Goal: Information Seeking & Learning: Compare options

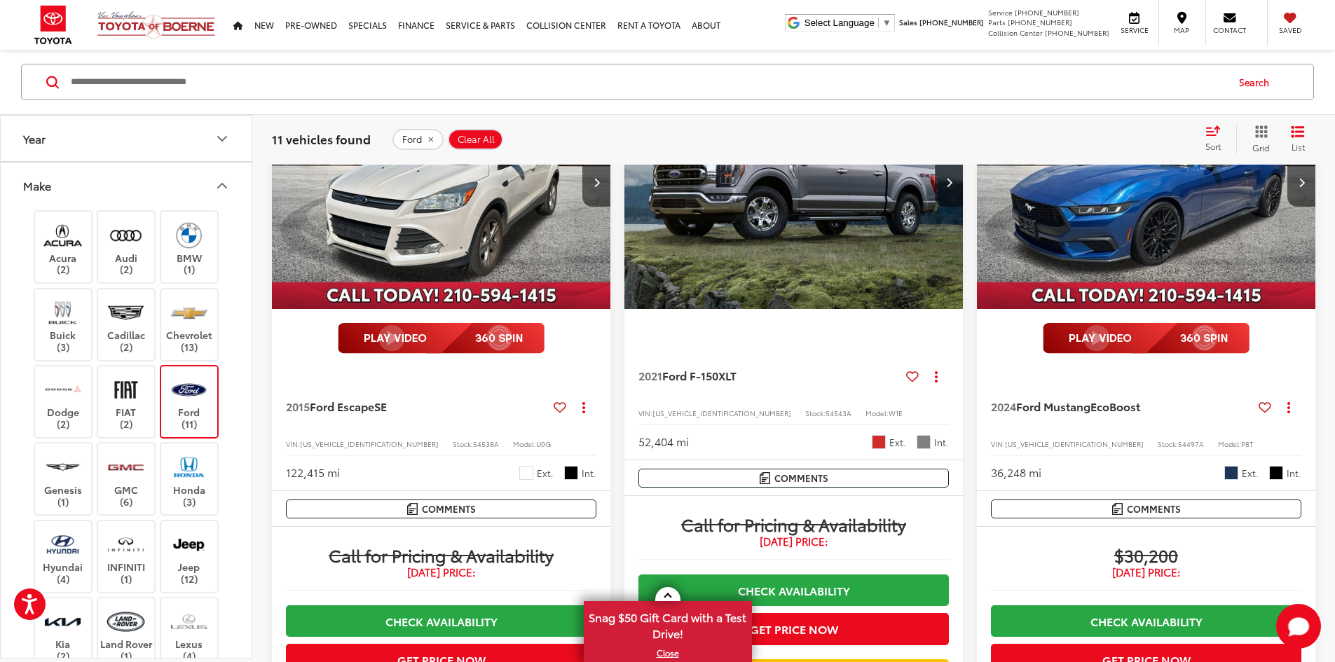
click at [485, 133] on span "Clear All" at bounding box center [476, 138] width 37 height 11
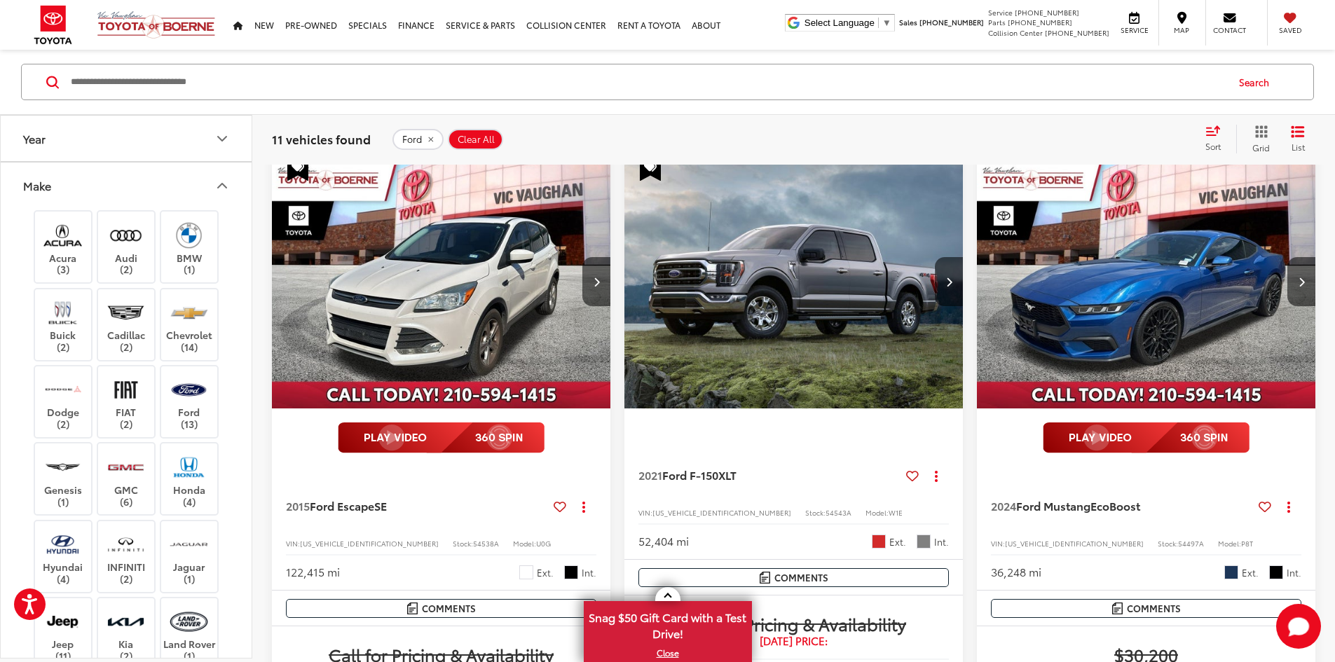
scroll to position [155, 0]
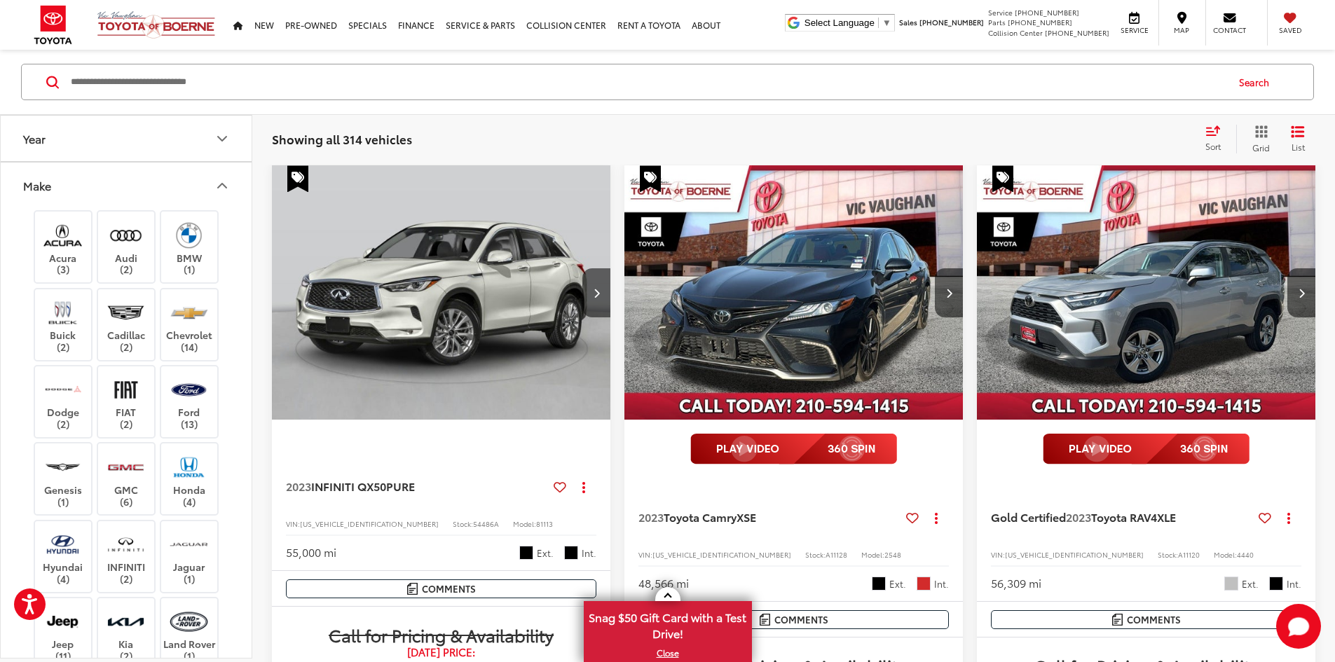
click at [194, 173] on button "Make" at bounding box center [127, 186] width 252 height 46
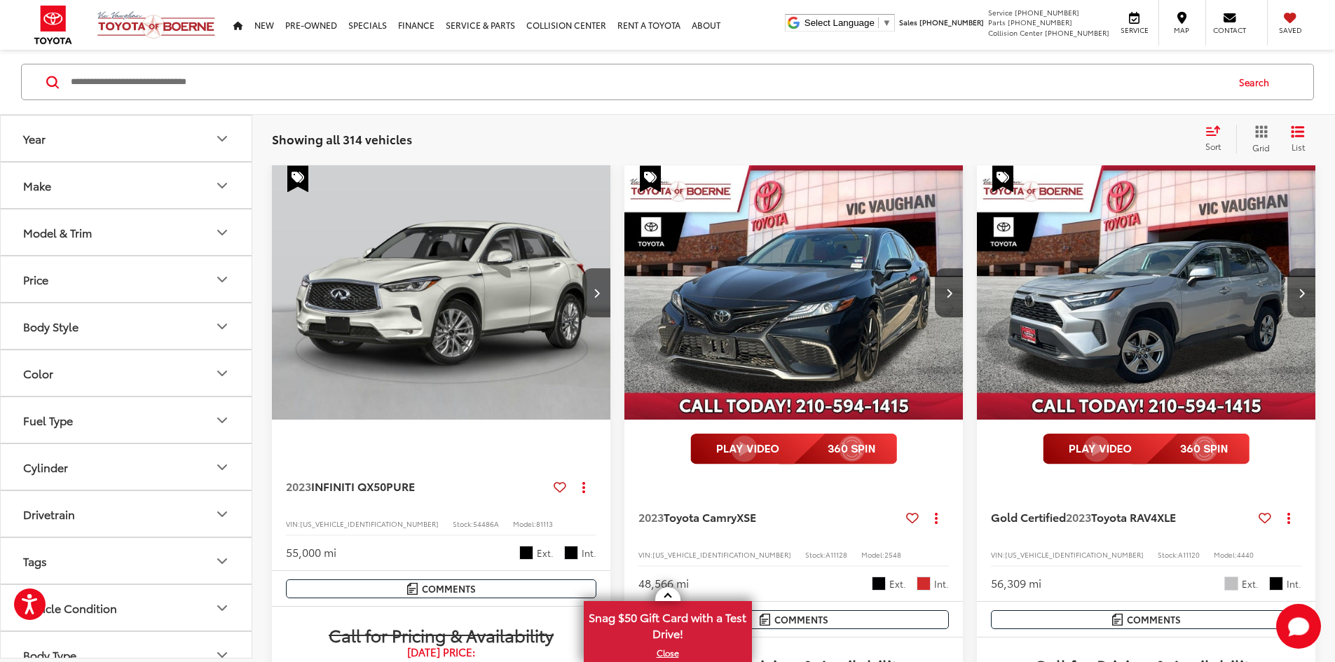
click at [161, 233] on button "Model & Trim" at bounding box center [127, 233] width 252 height 46
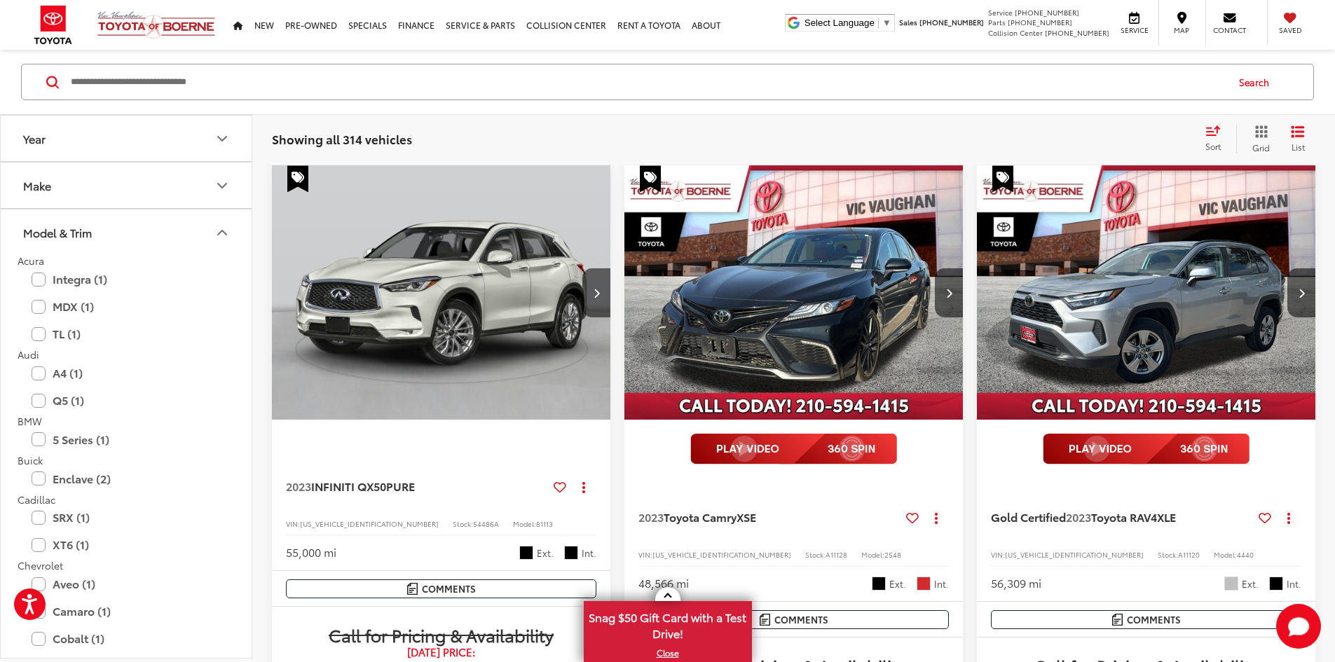
click at [191, 222] on button "Model & Trim" at bounding box center [127, 233] width 252 height 46
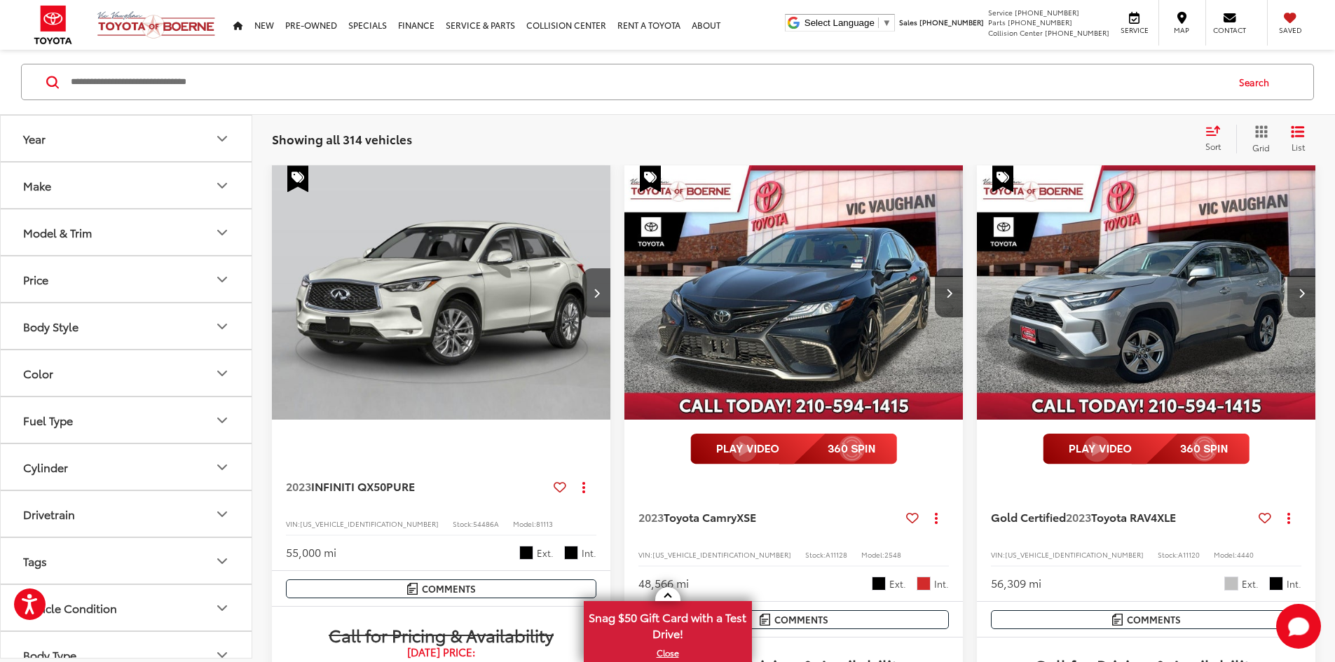
click at [199, 184] on button "Make" at bounding box center [127, 186] width 252 height 46
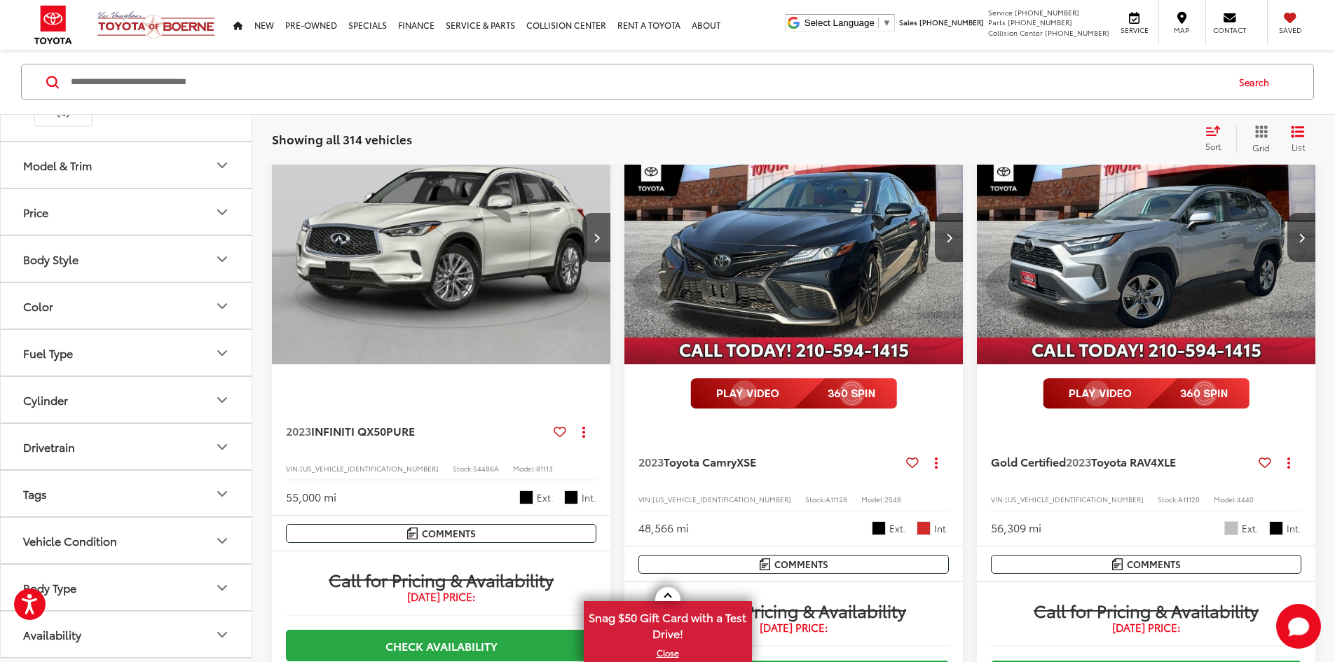
scroll to position [382, 0]
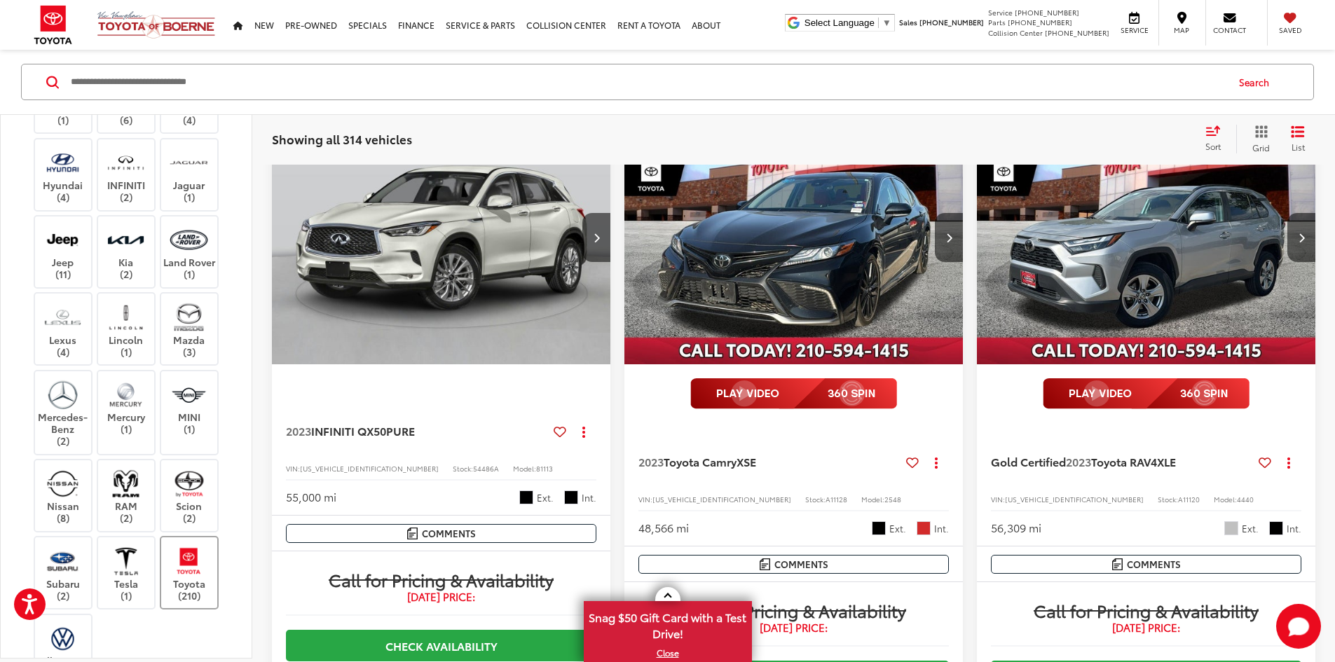
click at [200, 558] on img at bounding box center [189, 561] width 39 height 33
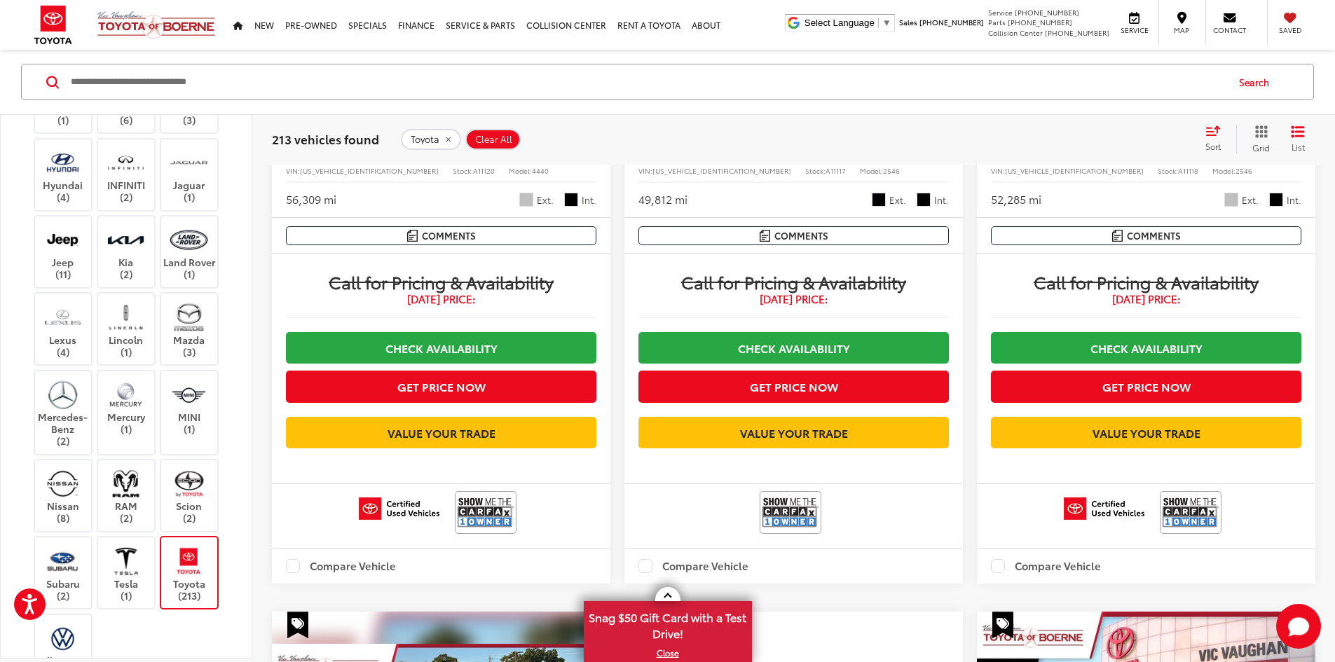
scroll to position [802, 0]
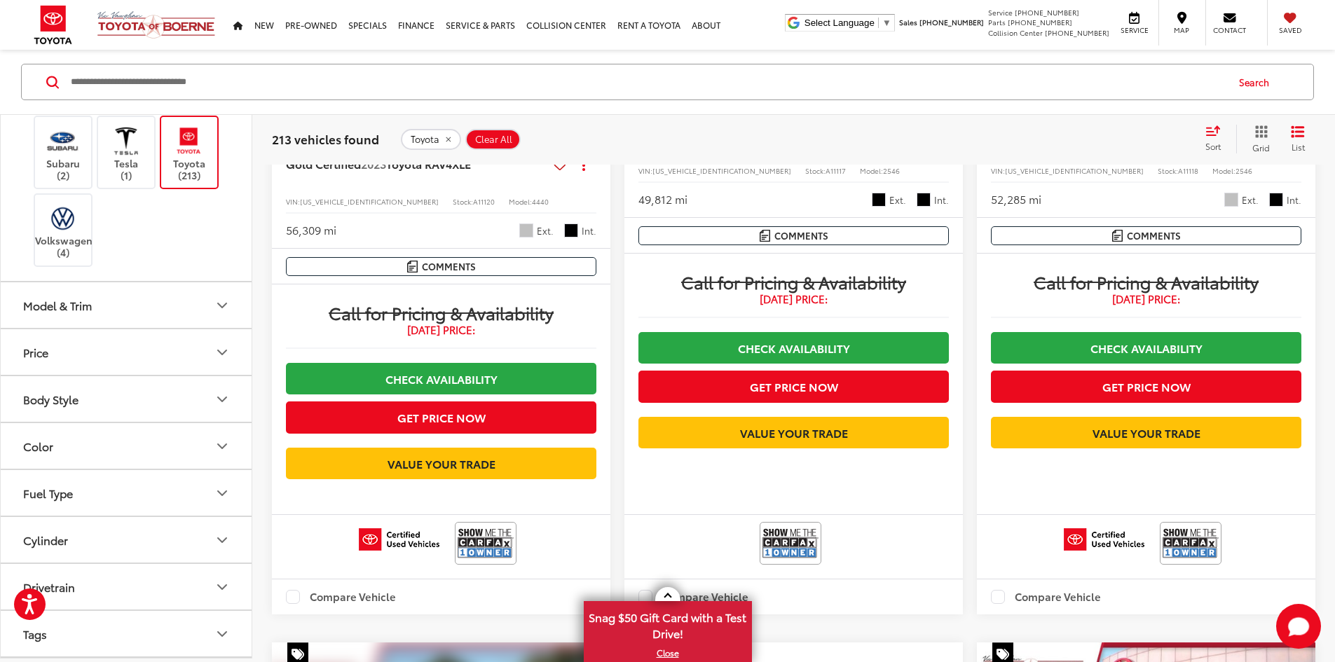
click at [158, 301] on button "Model & Trim" at bounding box center [127, 305] width 252 height 46
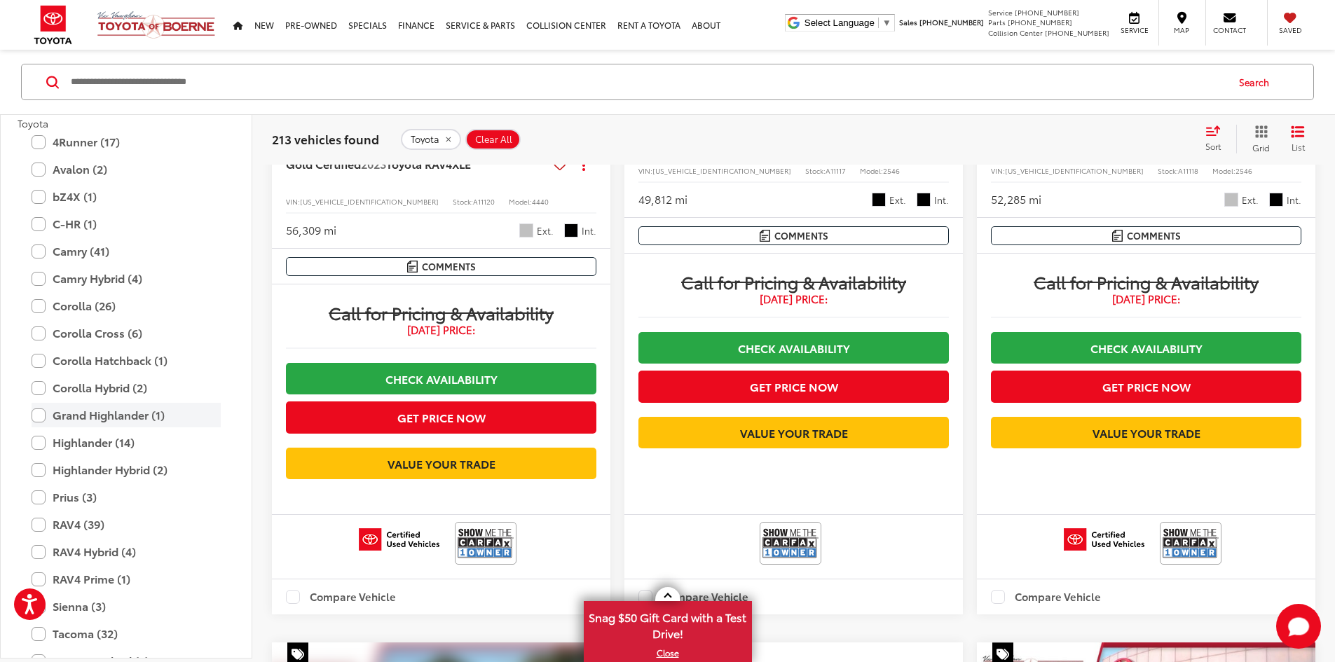
scroll to position [1083, 0]
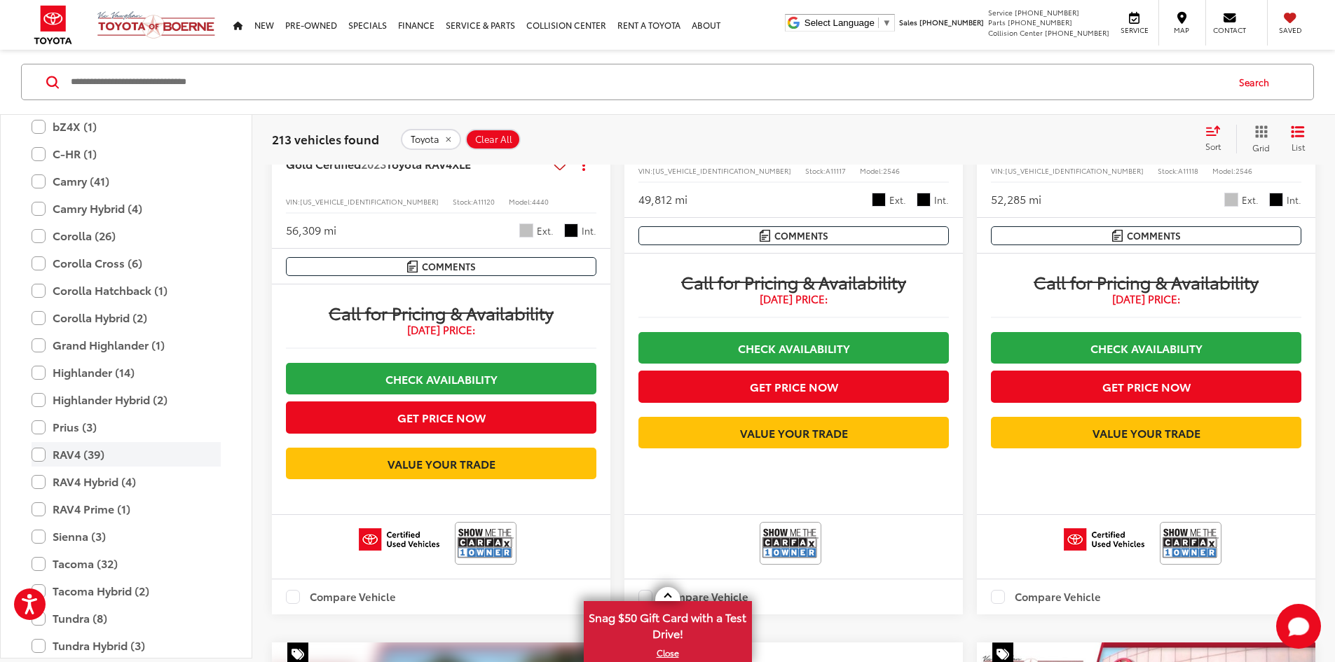
click at [42, 451] on label "RAV4 (39)" at bounding box center [126, 454] width 189 height 25
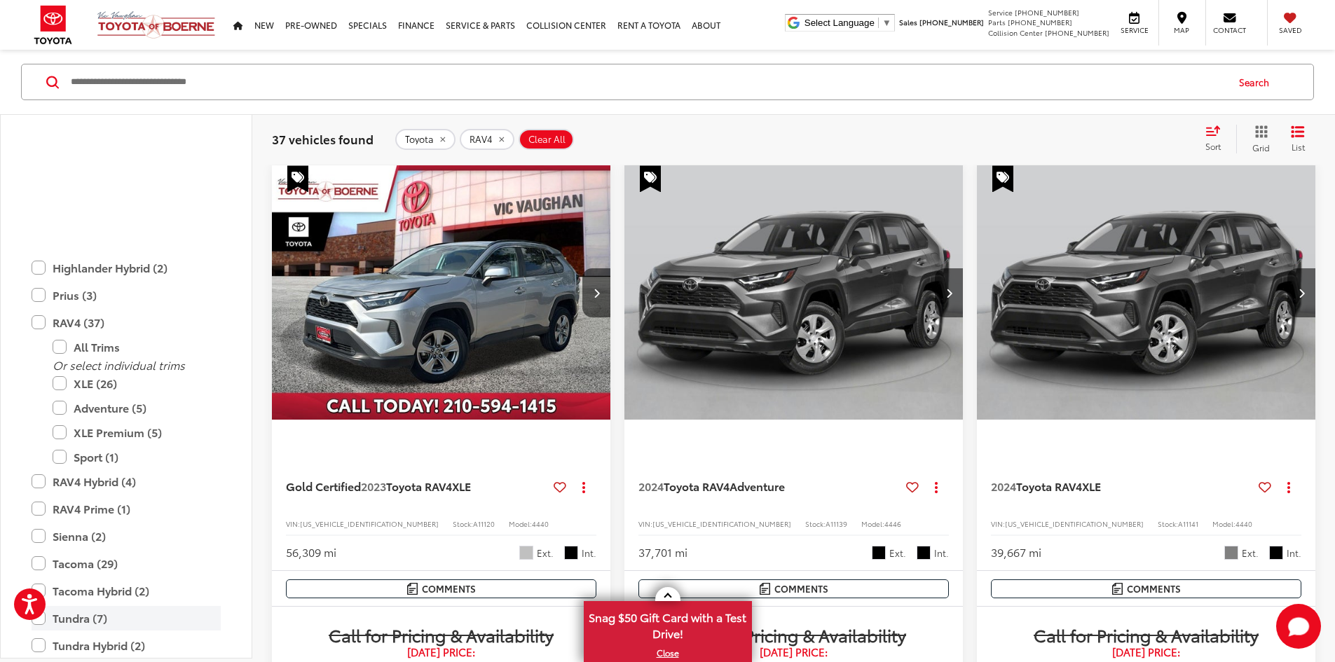
scroll to position [1285, 0]
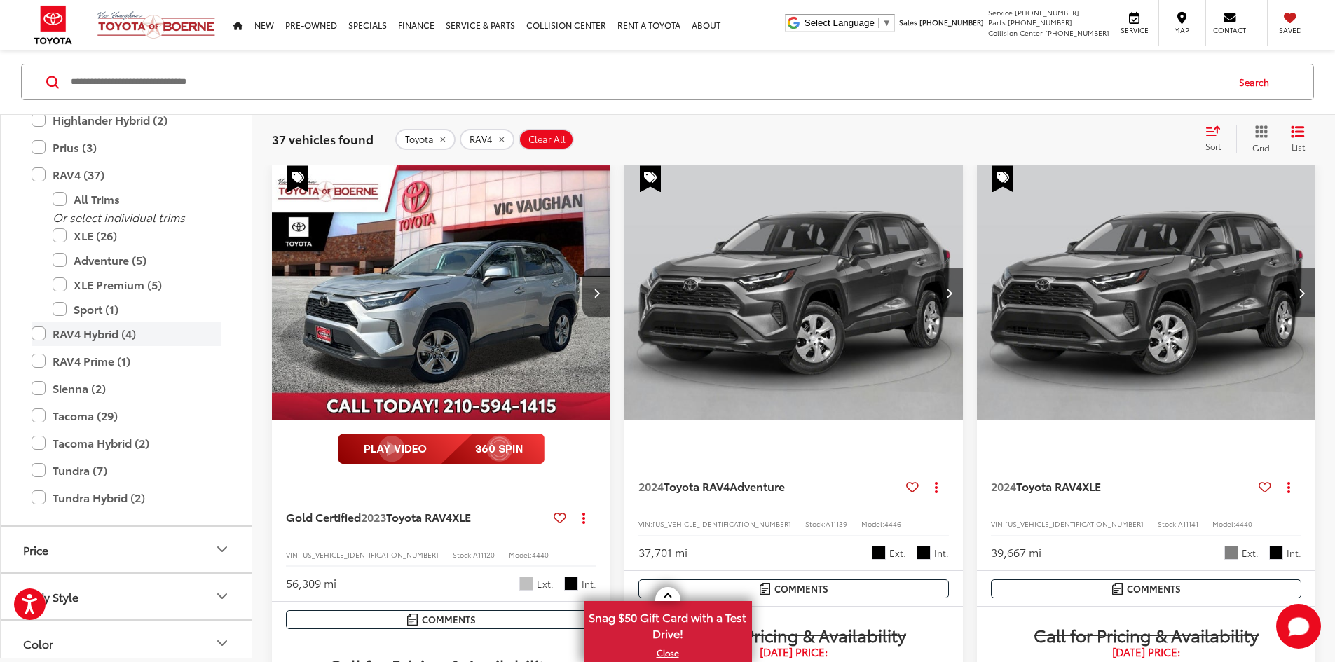
click at [41, 331] on label "RAV4 Hybrid (4)" at bounding box center [126, 333] width 189 height 25
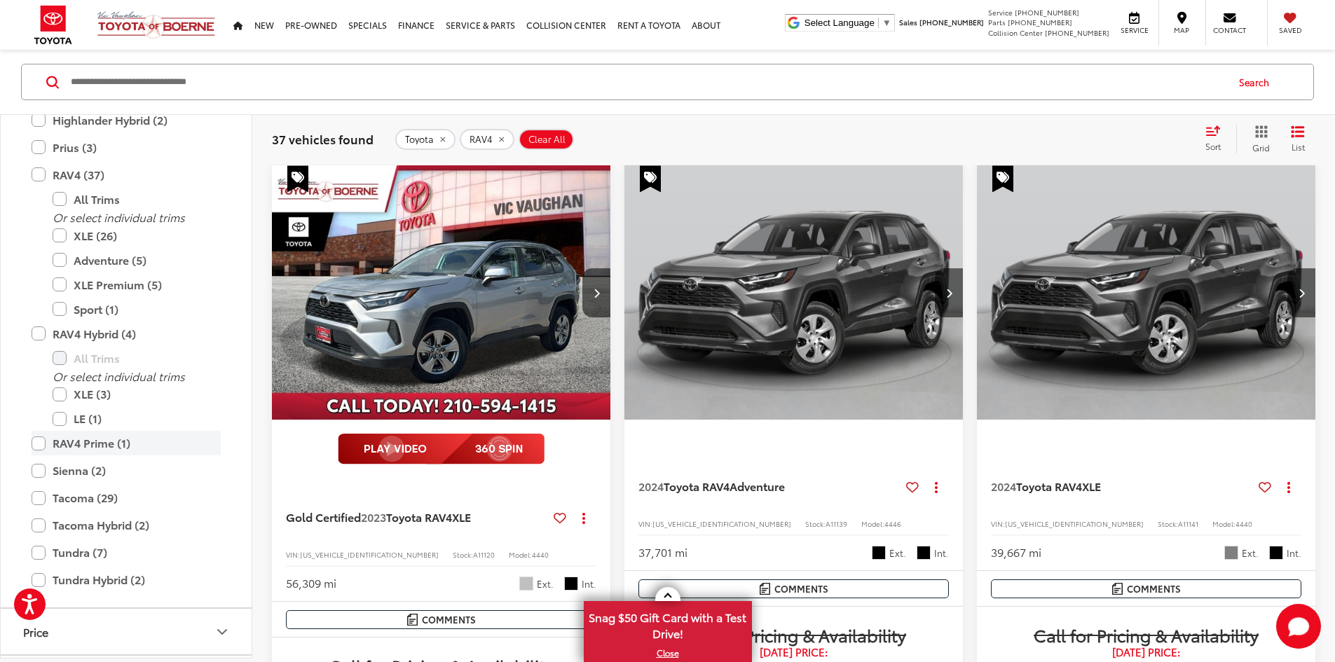
click at [36, 444] on label "RAV4 Prime (1)" at bounding box center [126, 443] width 189 height 25
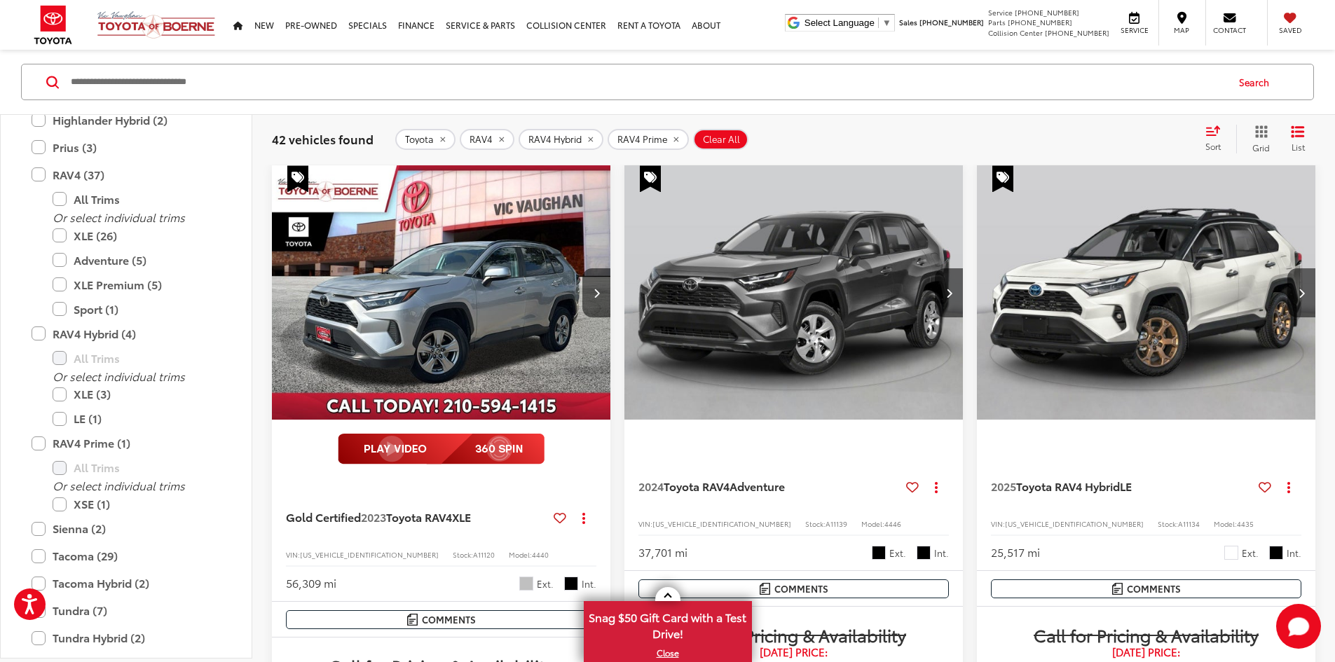
click at [1217, 128] on icon "Select sort value" at bounding box center [1213, 131] width 13 height 8
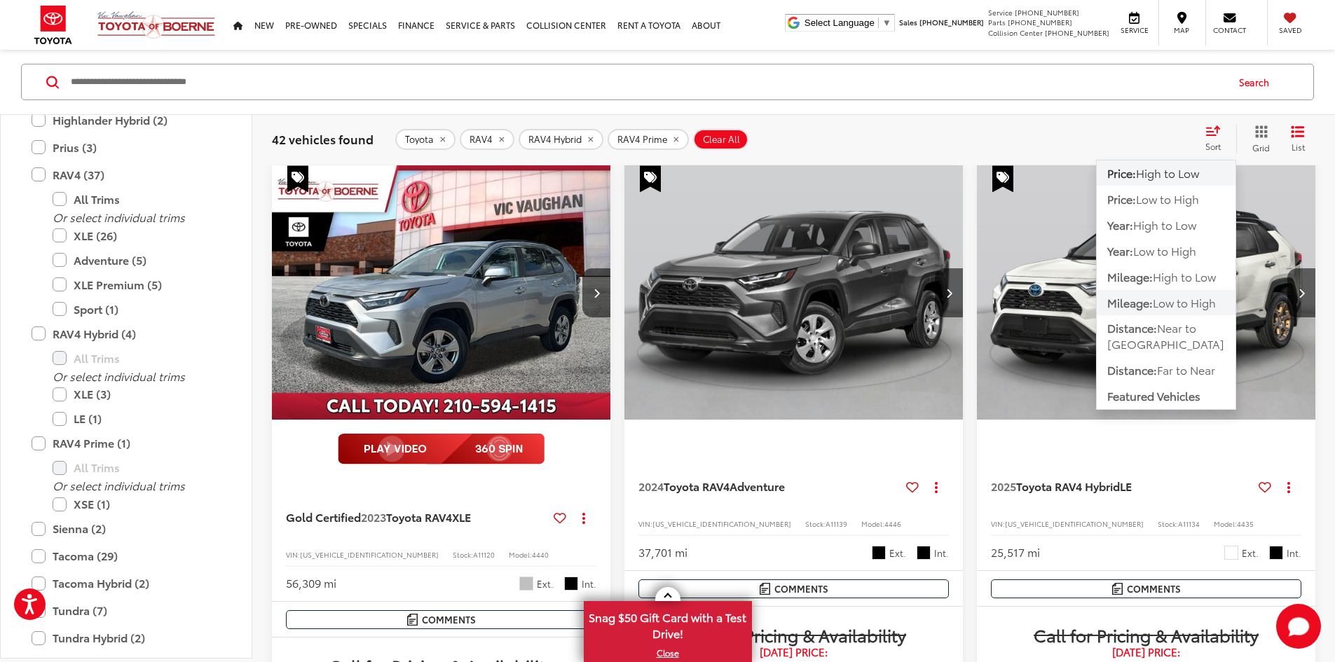
click at [1153, 300] on span "Mileage:" at bounding box center [1130, 302] width 46 height 16
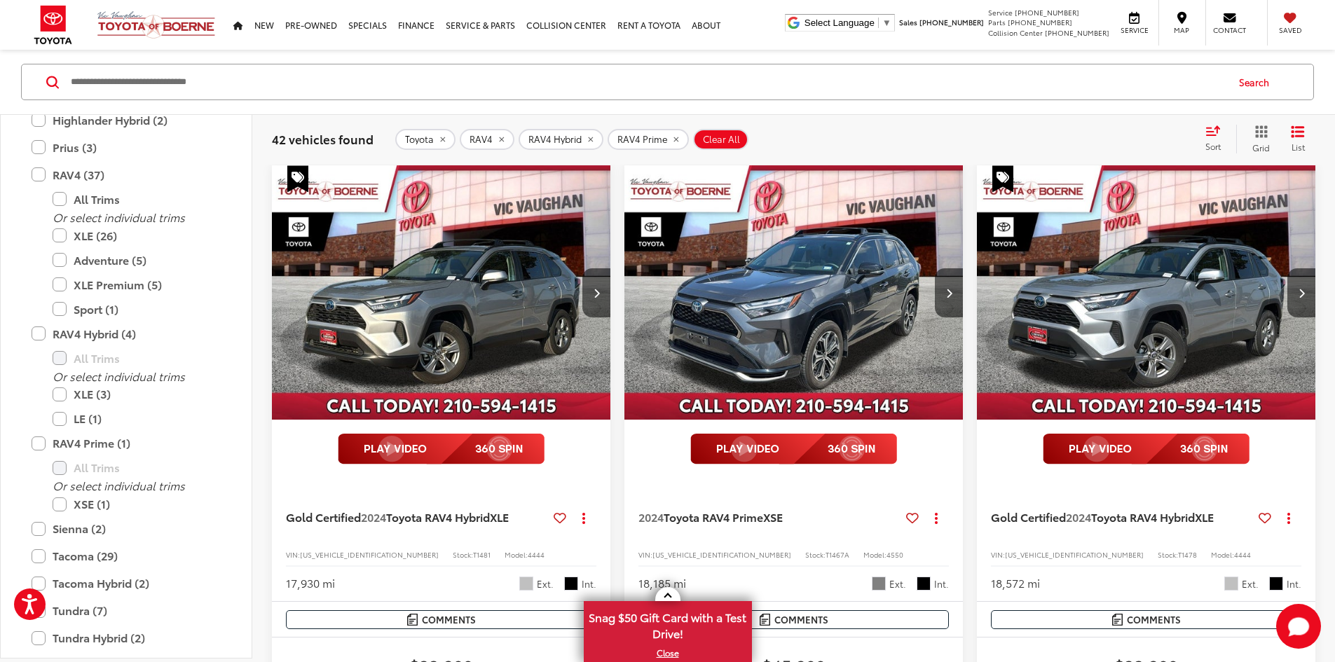
drag, startPoint x: 1031, startPoint y: 341, endPoint x: 1026, endPoint y: 369, distance: 28.5
drag, startPoint x: 1028, startPoint y: 337, endPoint x: 1016, endPoint y: 406, distance: 70.4
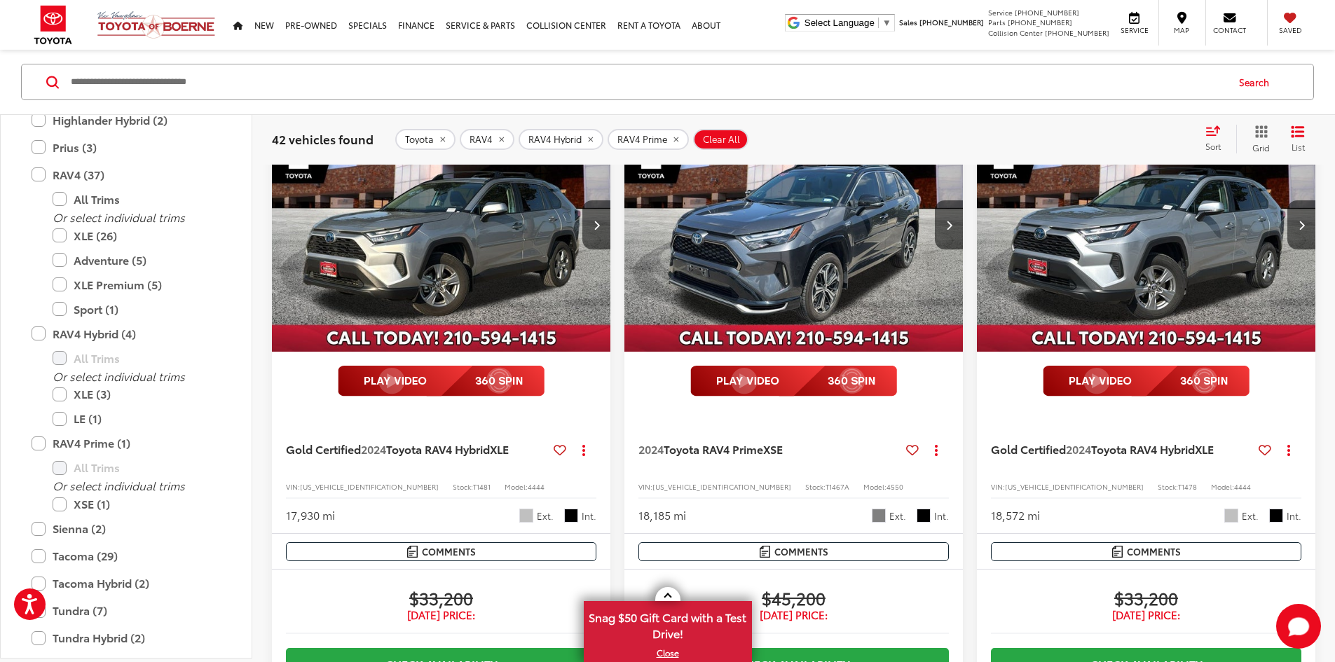
drag, startPoint x: 1027, startPoint y: 417, endPoint x: 1026, endPoint y: 482, distance: 65.2
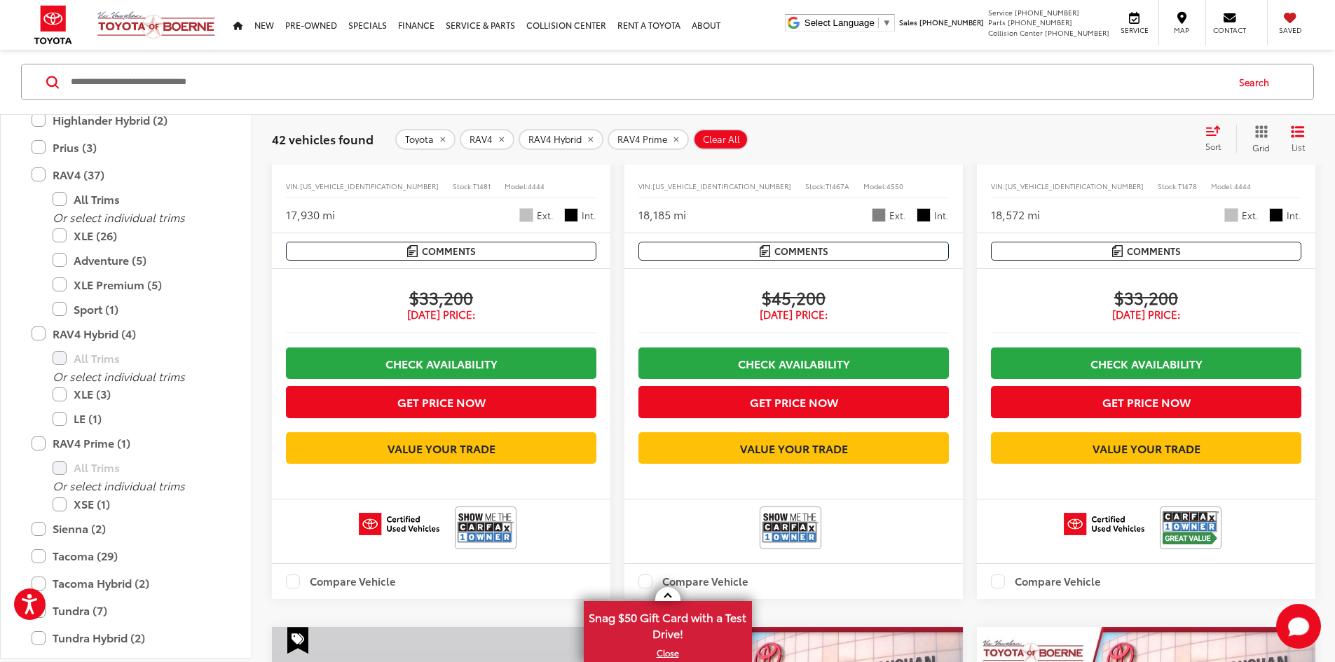
drag, startPoint x: 1067, startPoint y: 491, endPoint x: 1059, endPoint y: 536, distance: 46.2
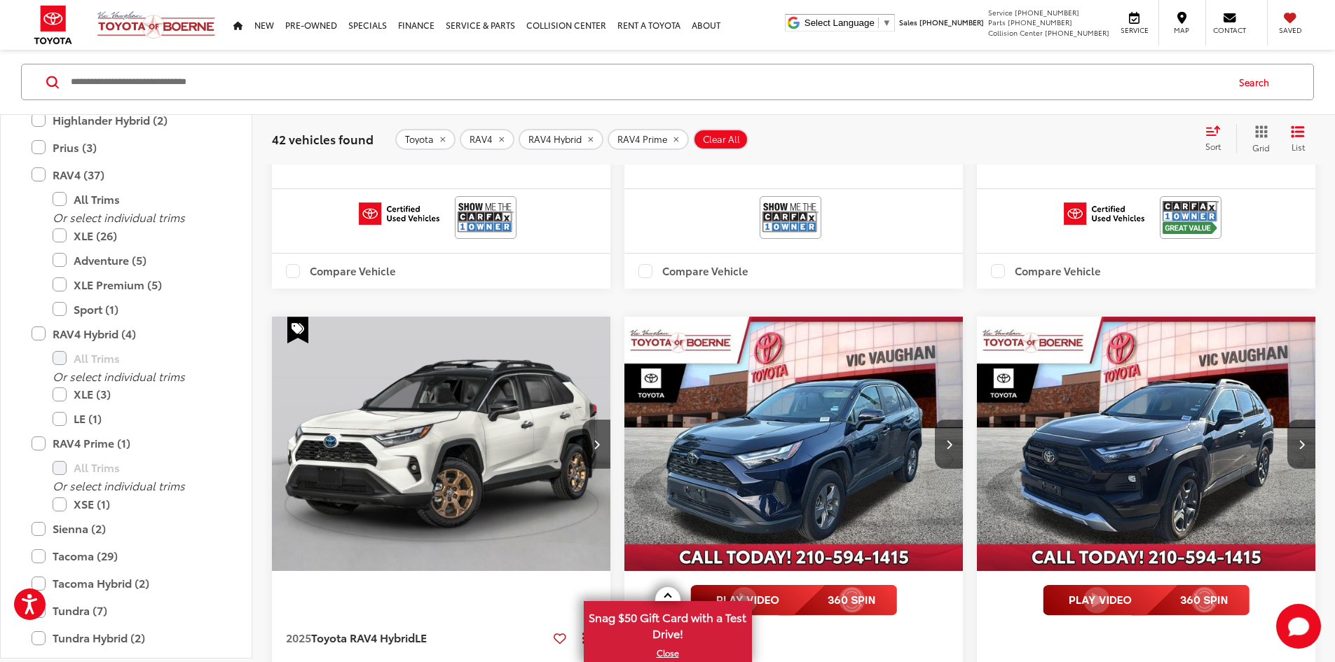
drag, startPoint x: 1065, startPoint y: 512, endPoint x: 1060, endPoint y: 526, distance: 14.0
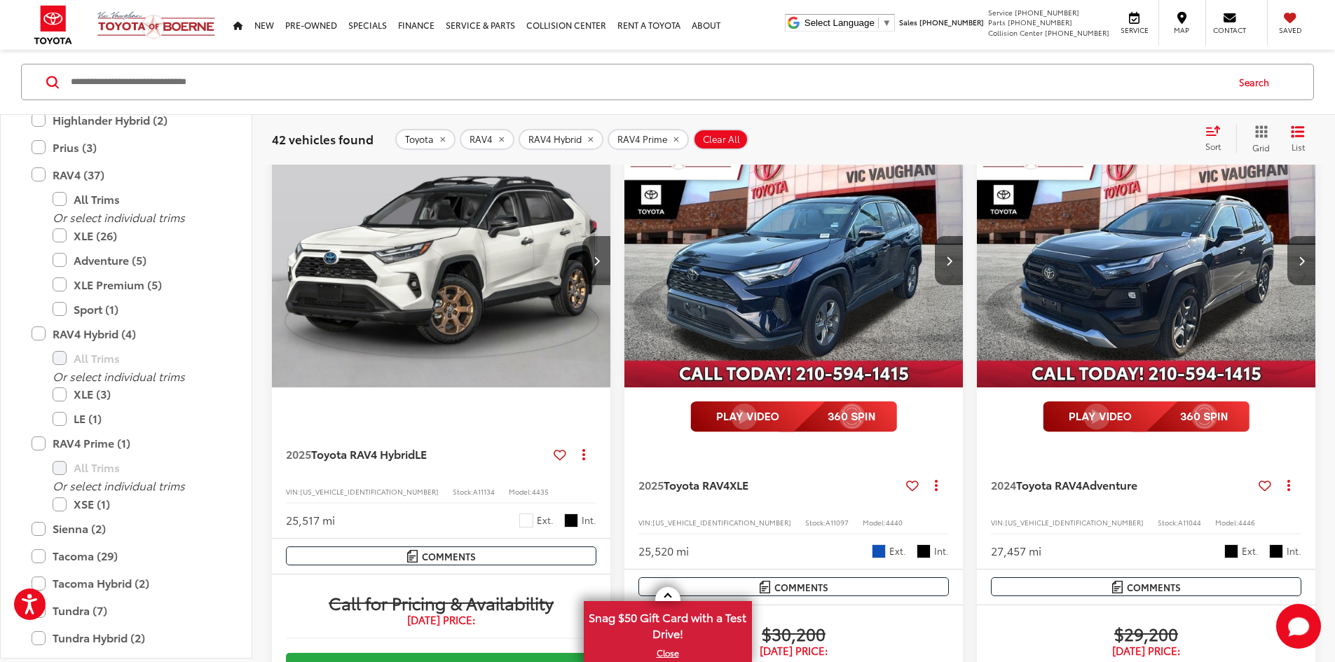
drag, startPoint x: 1065, startPoint y: 451, endPoint x: 1052, endPoint y: 517, distance: 66.5
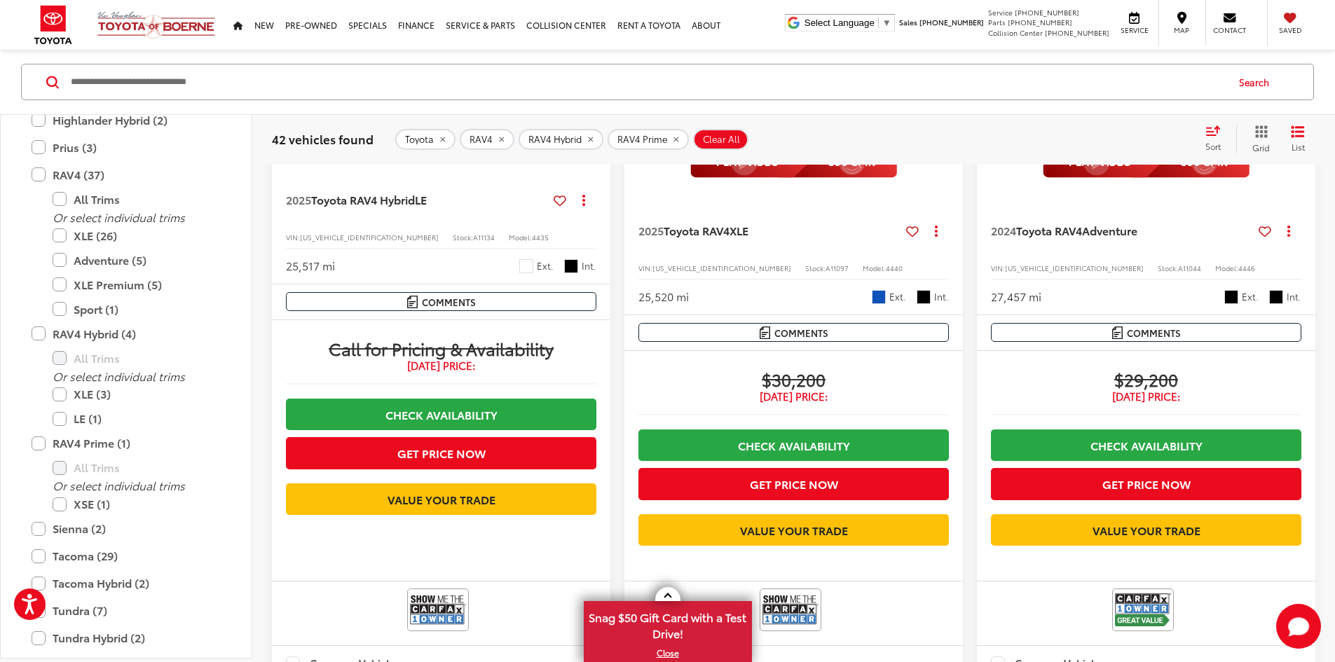
drag, startPoint x: 1013, startPoint y: 411, endPoint x: 989, endPoint y: 502, distance: 93.7
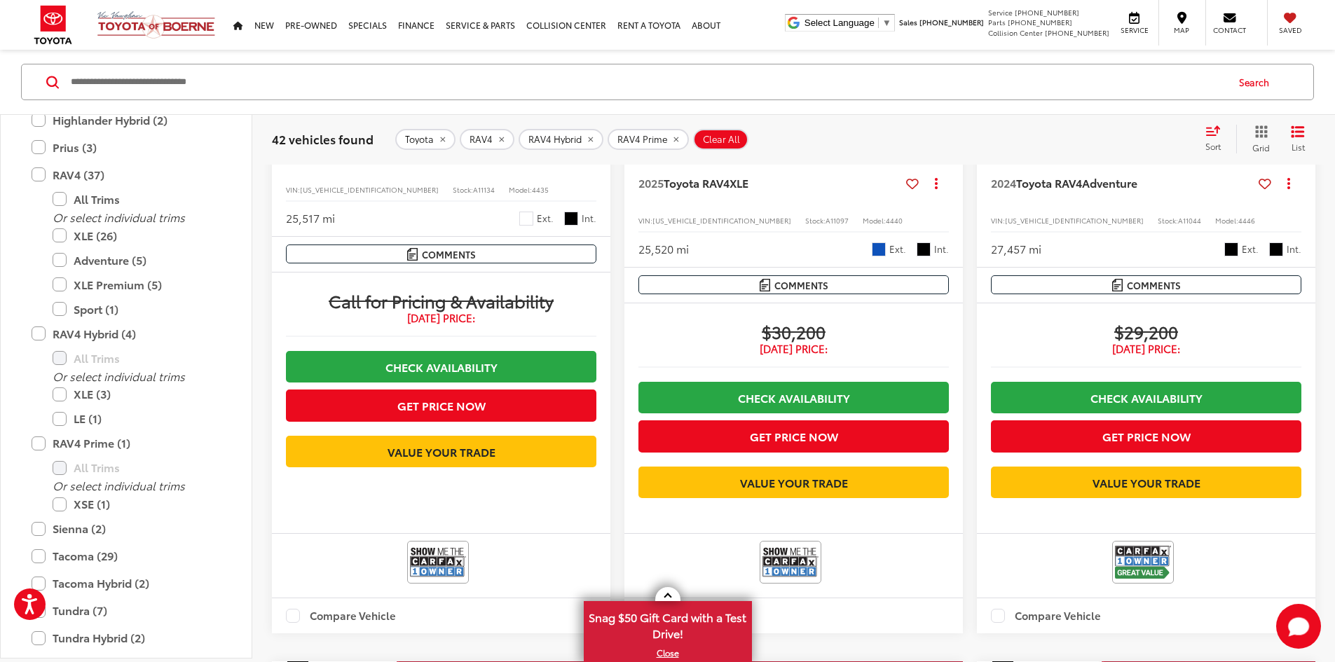
drag, startPoint x: 988, startPoint y: 501, endPoint x: 983, endPoint y: 523, distance: 22.3
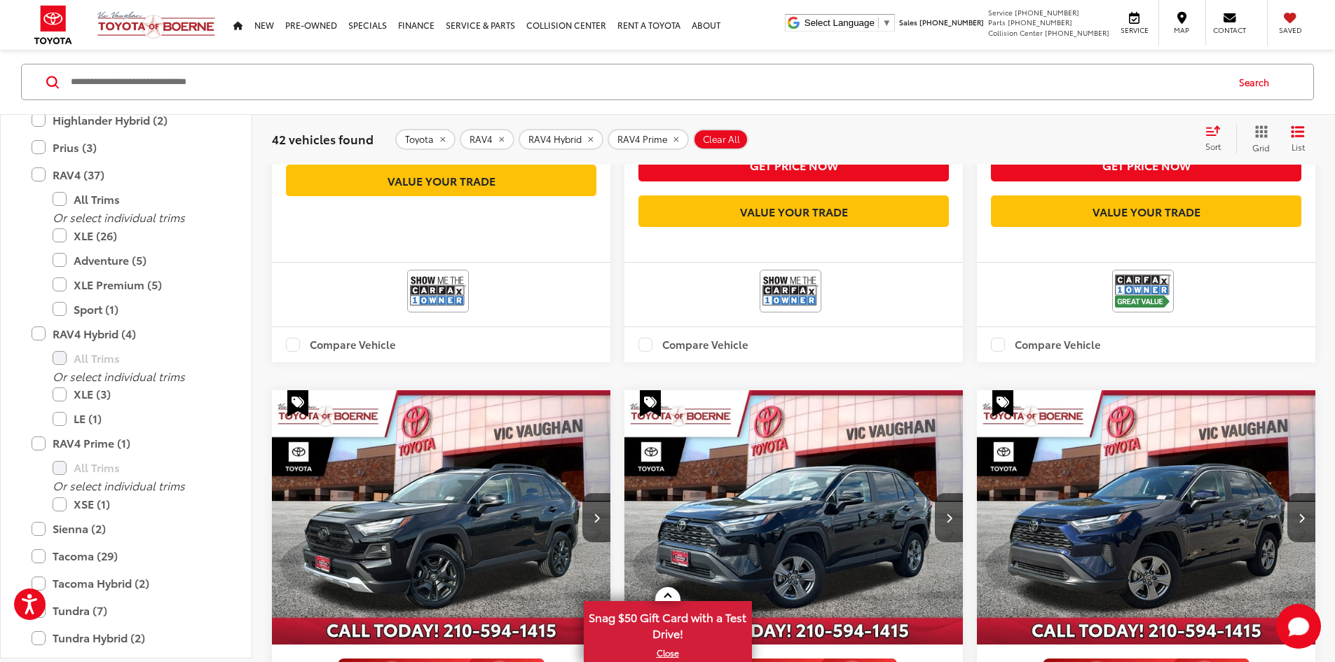
drag, startPoint x: 1025, startPoint y: 435, endPoint x: 1033, endPoint y: 528, distance: 92.9
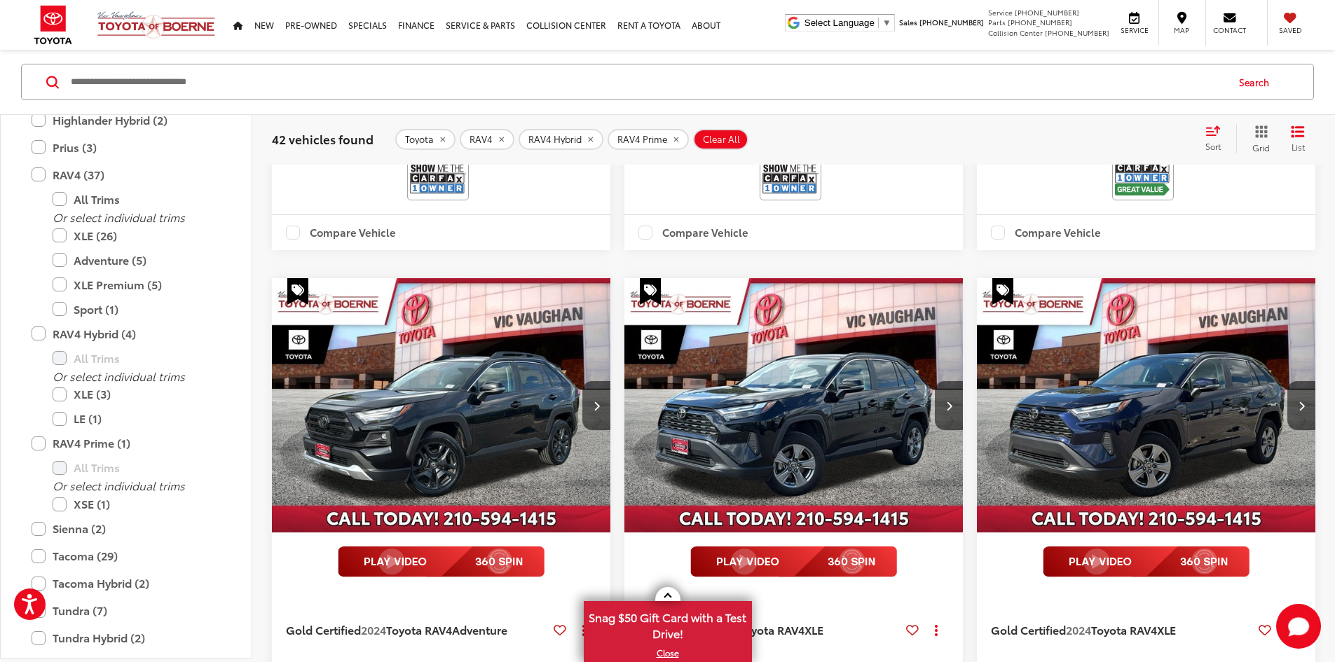
scroll to position [1782, 0]
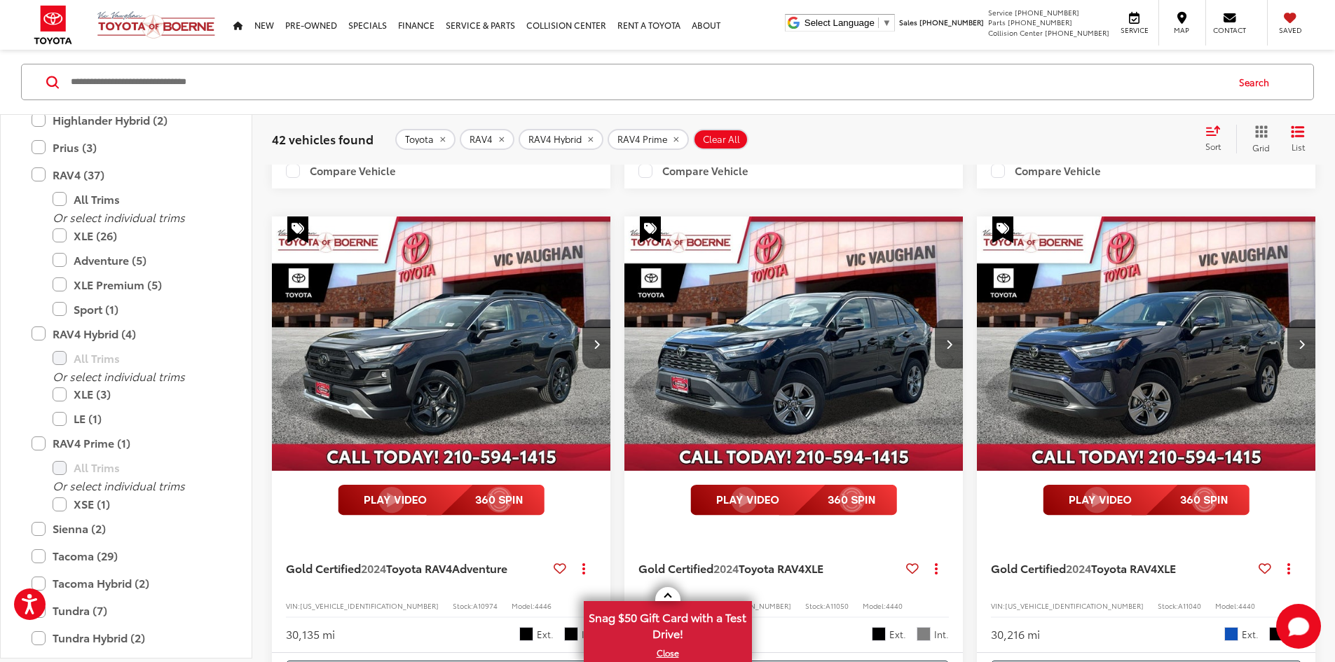
drag, startPoint x: 1050, startPoint y: 450, endPoint x: 1046, endPoint y: 509, distance: 59.0
